Goal: Task Accomplishment & Management: Use online tool/utility

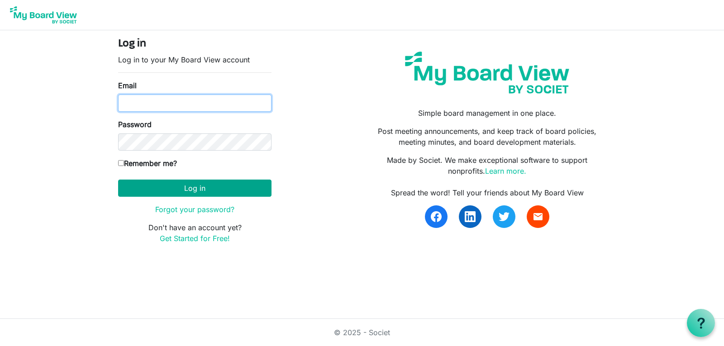
type input "ncoldas@gmail.com"
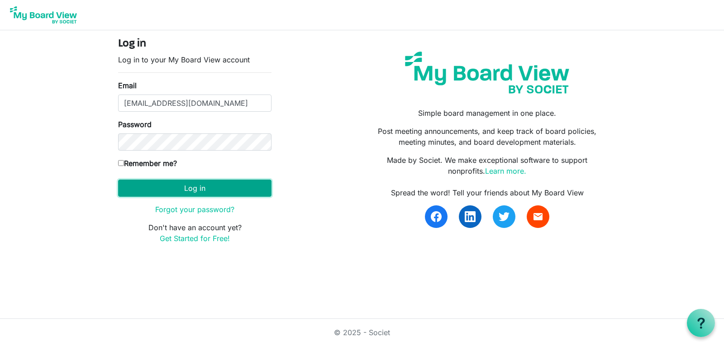
click at [189, 186] on button "Log in" at bounding box center [194, 188] width 153 height 17
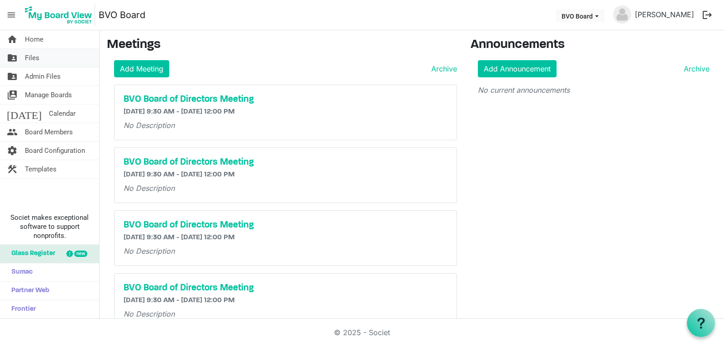
click at [61, 57] on link "folder_shared Files" at bounding box center [49, 58] width 99 height 18
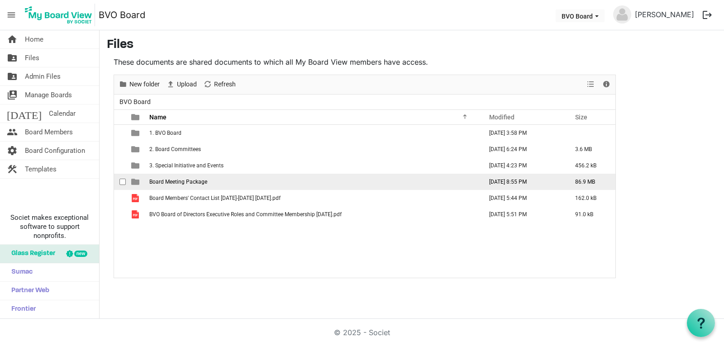
click at [177, 184] on span "Board Meeting Package" at bounding box center [178, 182] width 58 height 6
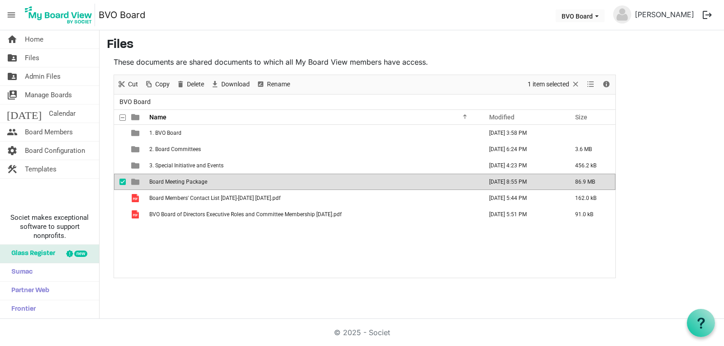
click at [177, 184] on span "Board Meeting Package" at bounding box center [178, 182] width 58 height 6
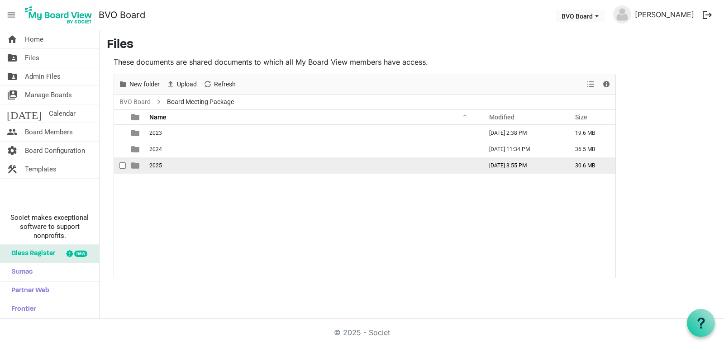
click at [170, 164] on td "2025" at bounding box center [313, 165] width 333 height 16
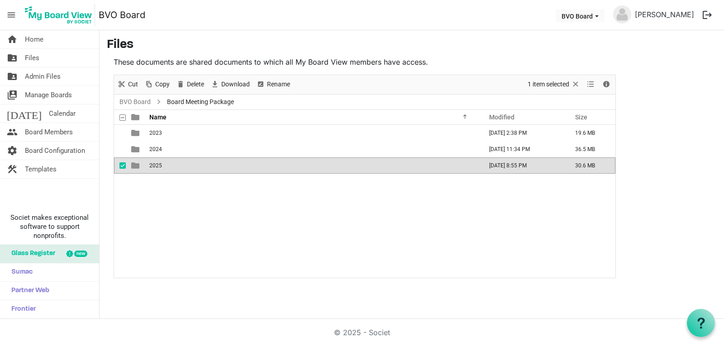
click at [170, 164] on td "2025" at bounding box center [313, 165] width 333 height 16
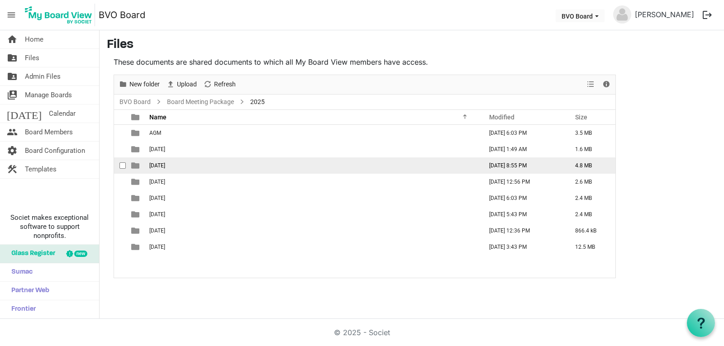
click at [165, 164] on span "[DATE]" at bounding box center [157, 165] width 16 height 6
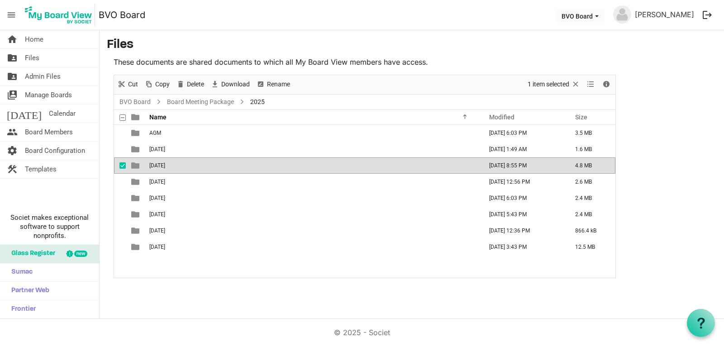
click at [165, 164] on span "[DATE]" at bounding box center [157, 165] width 16 height 6
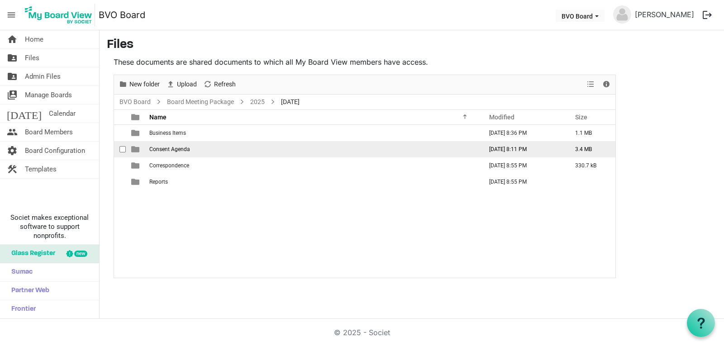
click at [169, 151] on span "Consent Agenda" at bounding box center [169, 149] width 41 height 6
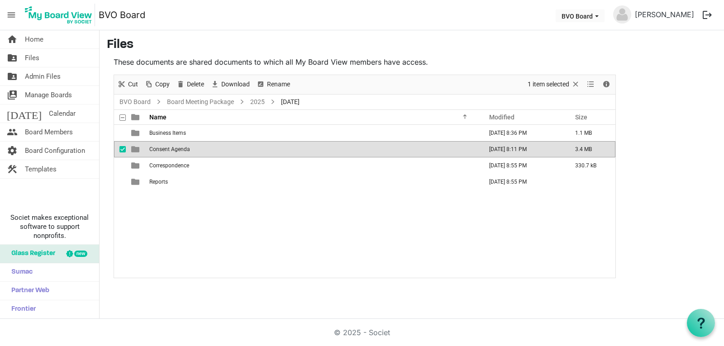
click at [169, 151] on span "Consent Agenda" at bounding box center [169, 149] width 41 height 6
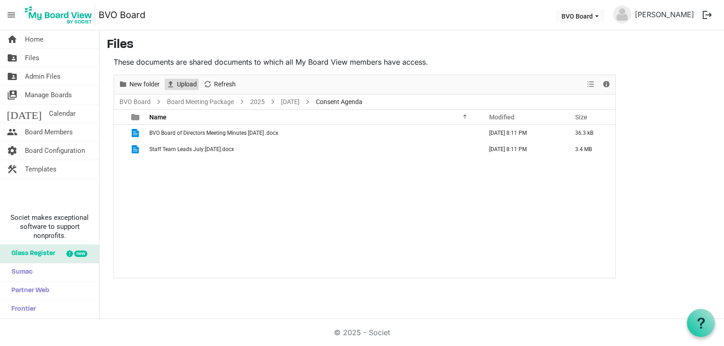
click at [186, 83] on span "Upload" at bounding box center [187, 84] width 22 height 11
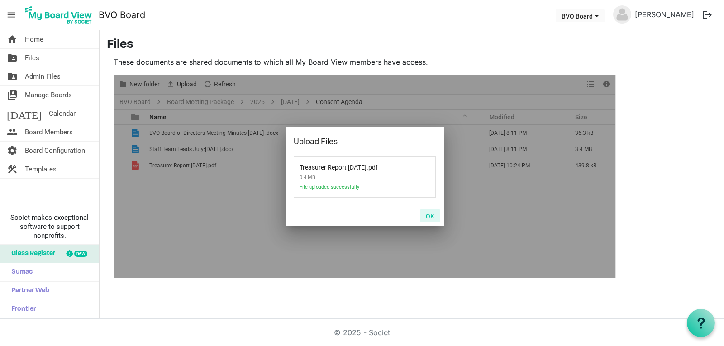
click at [430, 214] on button "OK" at bounding box center [430, 215] width 20 height 13
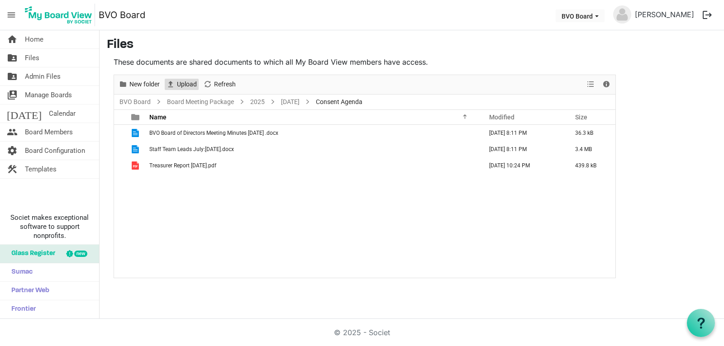
click at [189, 84] on span "Upload" at bounding box center [187, 84] width 22 height 11
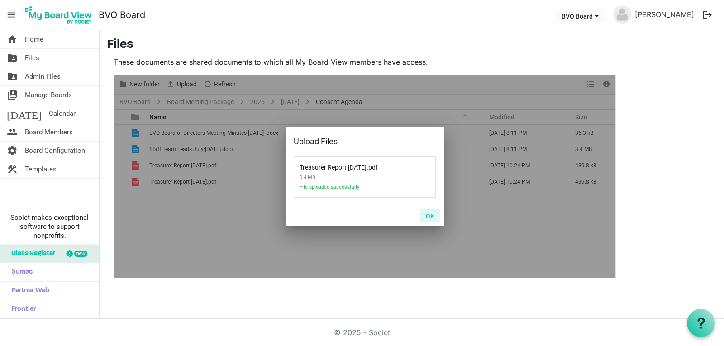
click at [430, 215] on button "OK" at bounding box center [430, 215] width 20 height 13
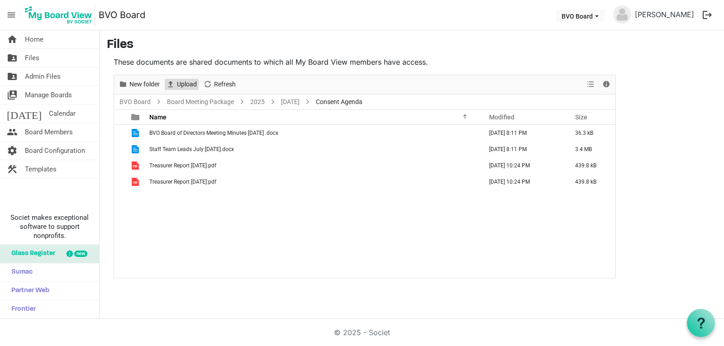
click at [180, 85] on span "Upload" at bounding box center [187, 84] width 22 height 11
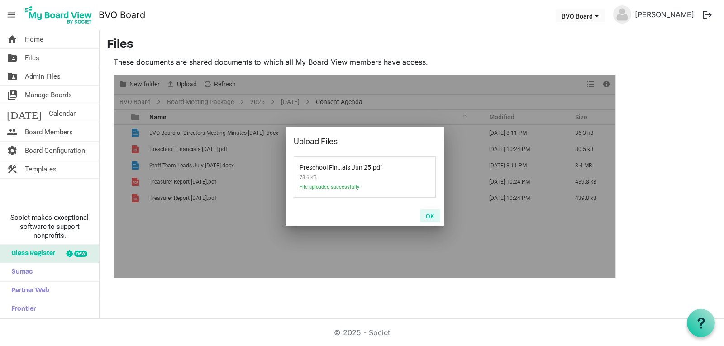
click at [433, 213] on button "OK" at bounding box center [430, 215] width 20 height 13
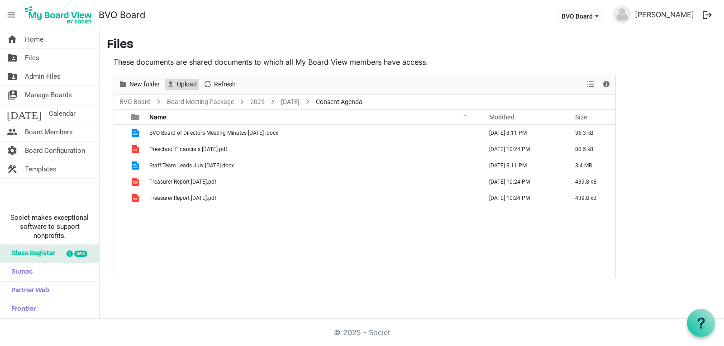
click at [184, 87] on span "Upload" at bounding box center [187, 84] width 22 height 11
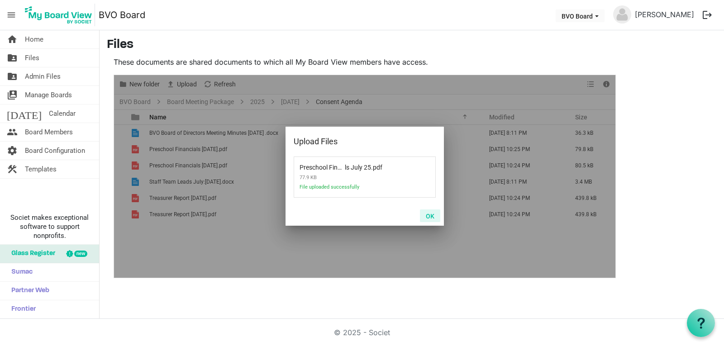
click at [431, 213] on button "OK" at bounding box center [430, 215] width 20 height 13
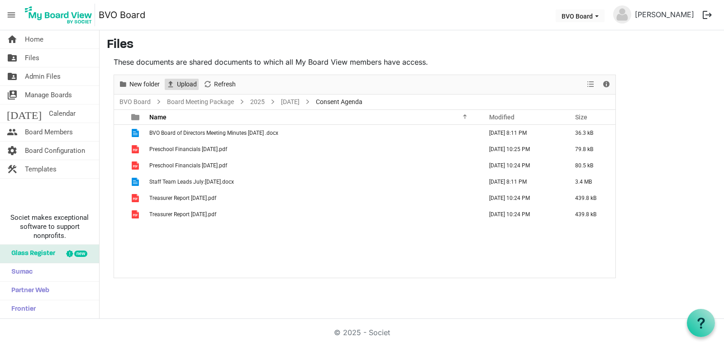
click at [185, 84] on span "Upload" at bounding box center [187, 84] width 22 height 11
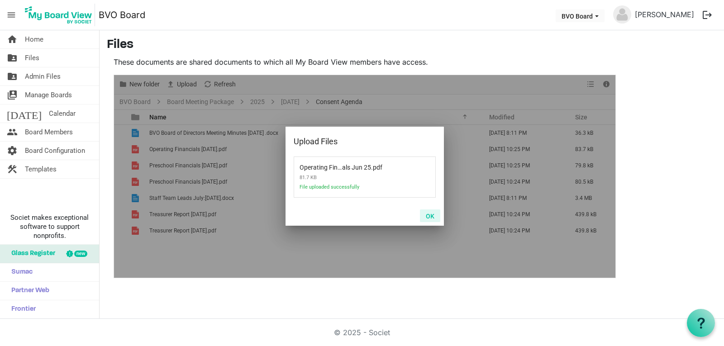
click at [430, 216] on button "OK" at bounding box center [430, 215] width 20 height 13
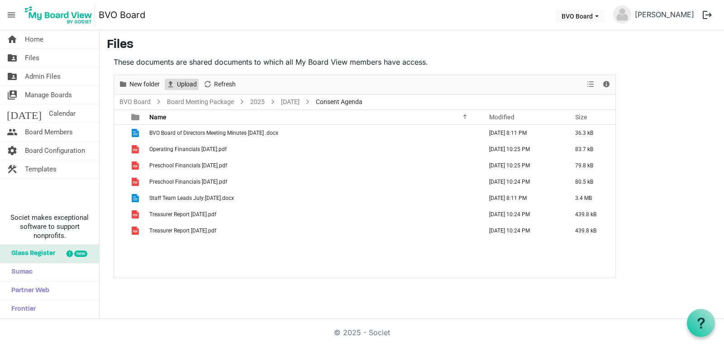
click at [183, 82] on span "Upload" at bounding box center [187, 84] width 22 height 11
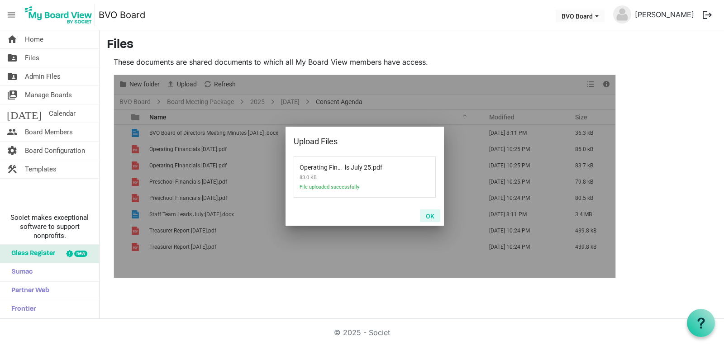
click at [431, 213] on button "OK" at bounding box center [430, 215] width 20 height 13
